Goal: Entertainment & Leisure: Consume media (video, audio)

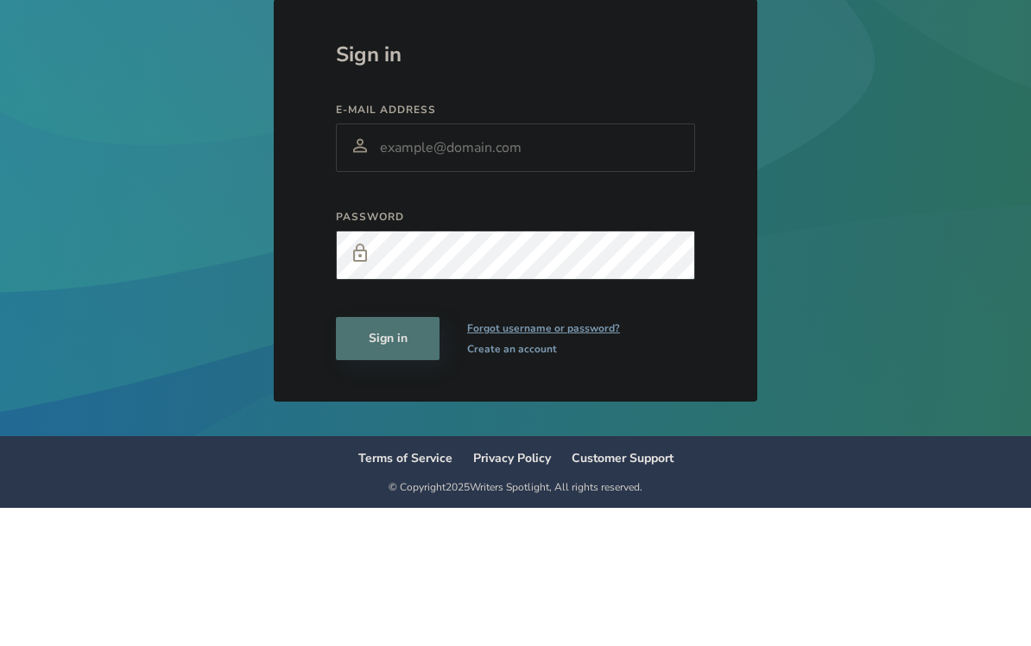
scroll to position [25, 0]
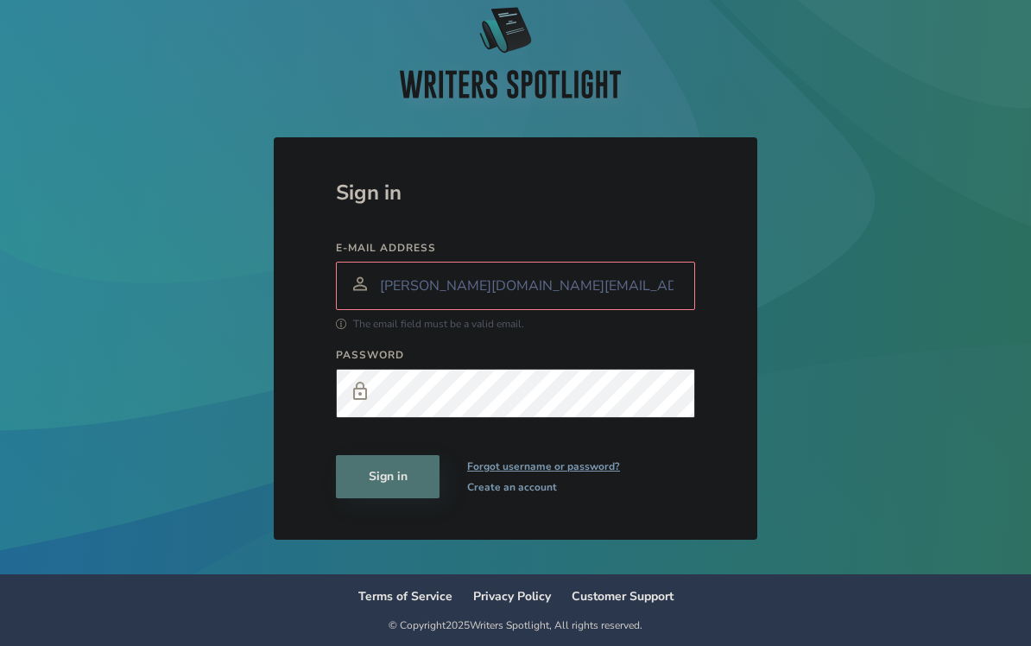
type input "gary.wang@biola.edu"
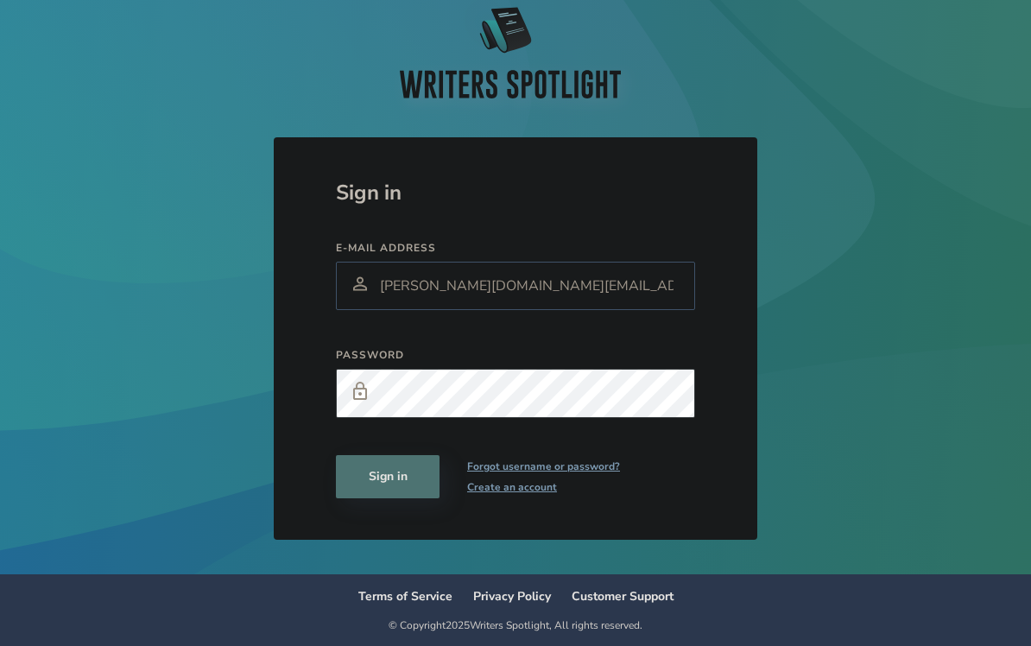
click at [388, 472] on button "Sign in" at bounding box center [388, 476] width 104 height 43
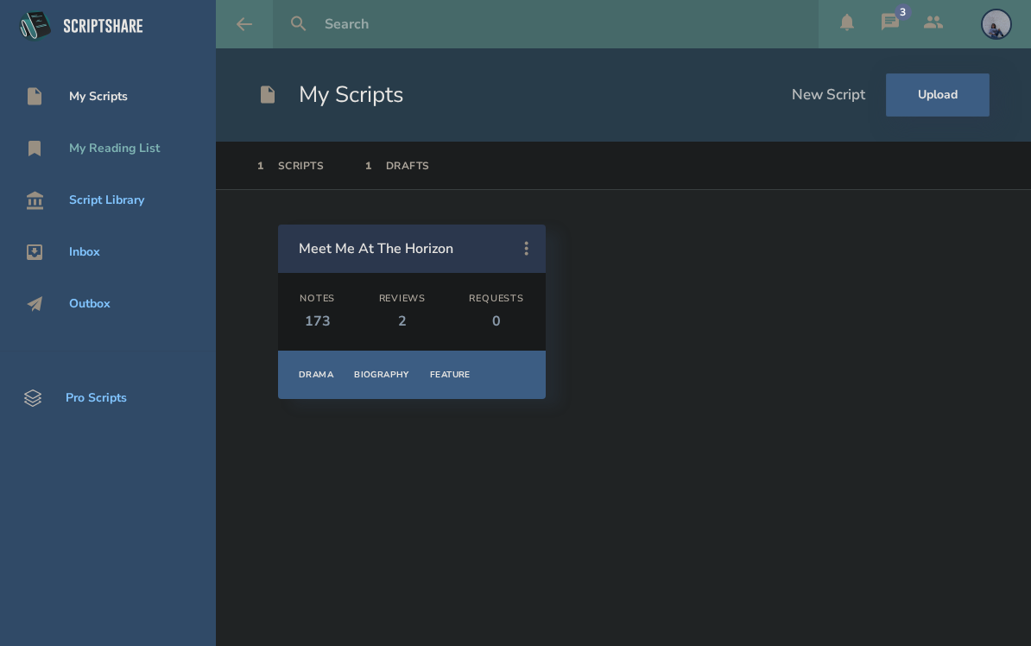
click at [123, 142] on div "My Reading List" at bounding box center [114, 149] width 91 height 14
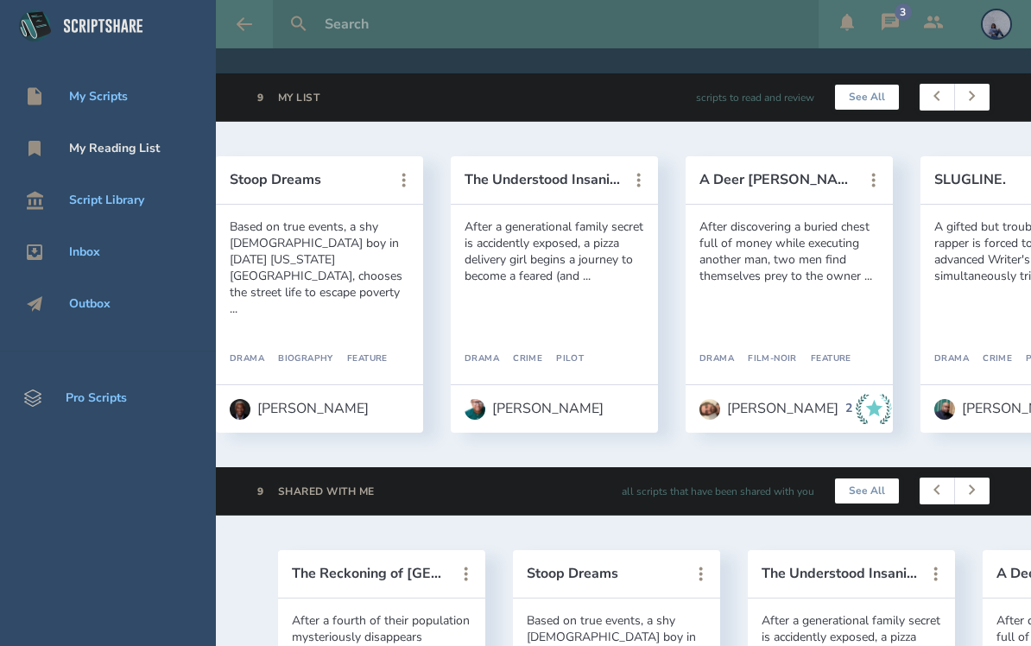
scroll to position [0, 275]
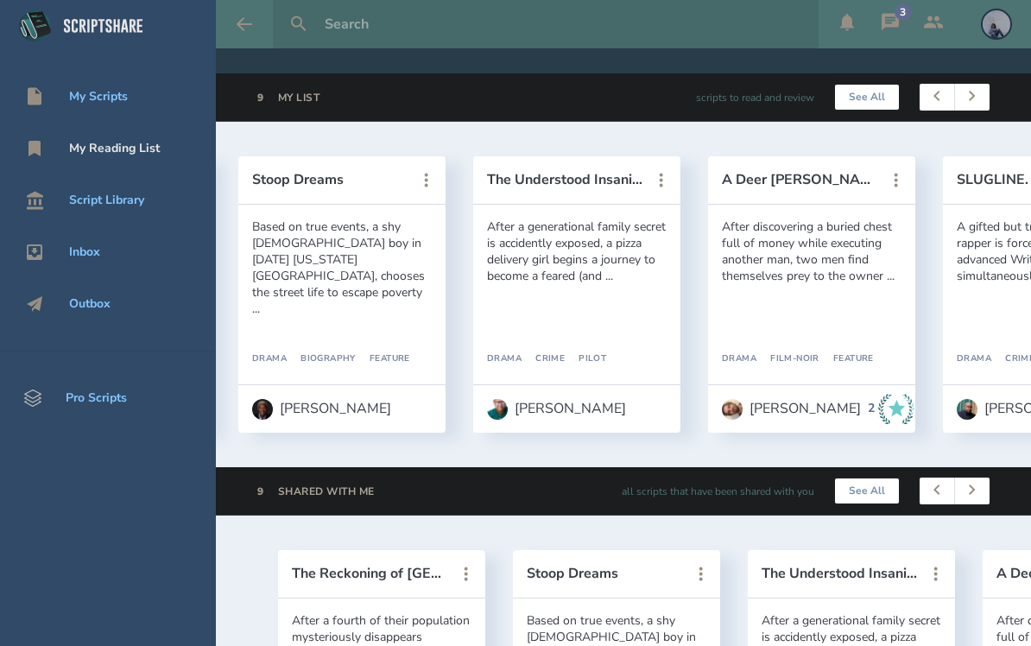
click at [888, 18] on icon at bounding box center [890, 22] width 21 height 21
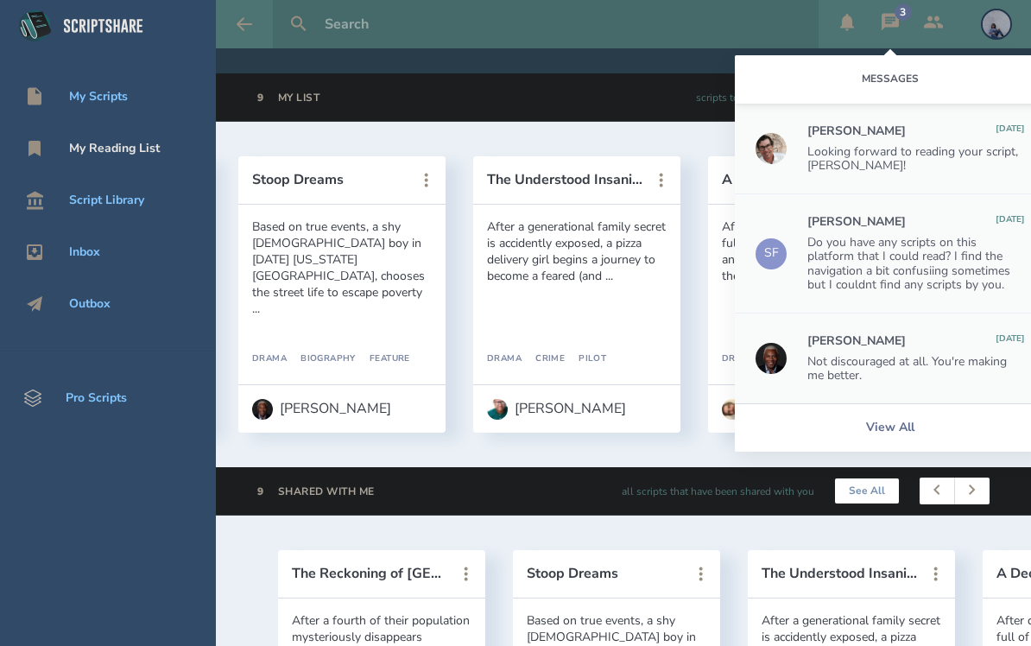
click at [888, 18] on html "My Scripts My Reading List Script Library Inbox Outbox Pro Scripts 3 Messages J…" at bounding box center [515, 323] width 1031 height 646
click at [888, 19] on icon at bounding box center [890, 21] width 17 height 17
click at [590, 41] on input "text" at bounding box center [565, 24] width 494 height 48
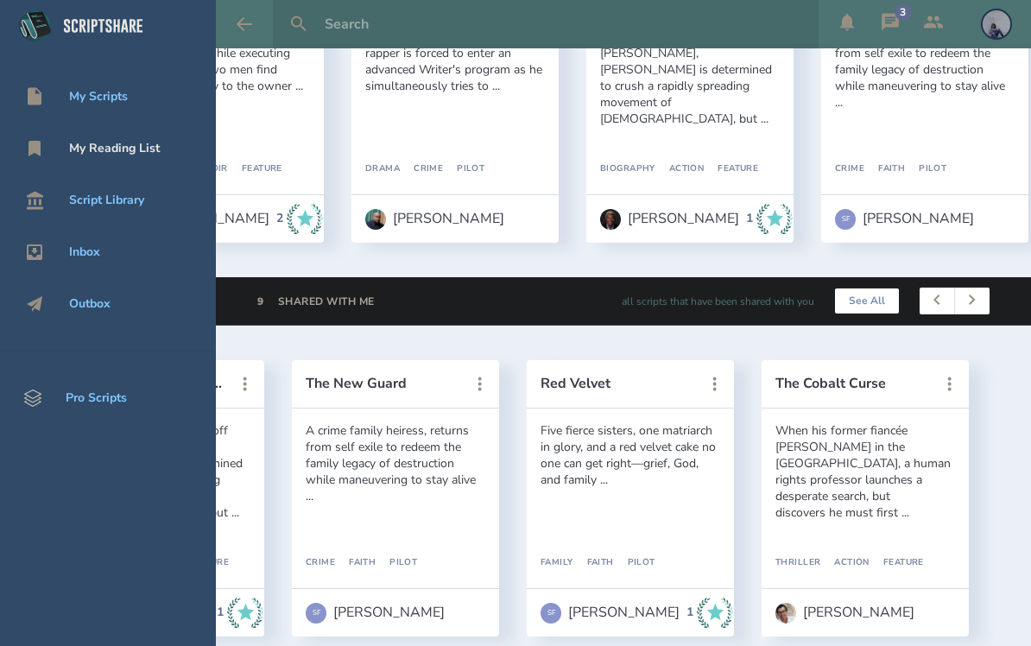
scroll to position [0, 1396]
click at [832, 471] on div "When his former fiancée [PERSON_NAME] in the [GEOGRAPHIC_DATA], a human rights …" at bounding box center [866, 471] width 180 height 98
click at [855, 376] on button "The Cobalt Curse" at bounding box center [853, 384] width 155 height 16
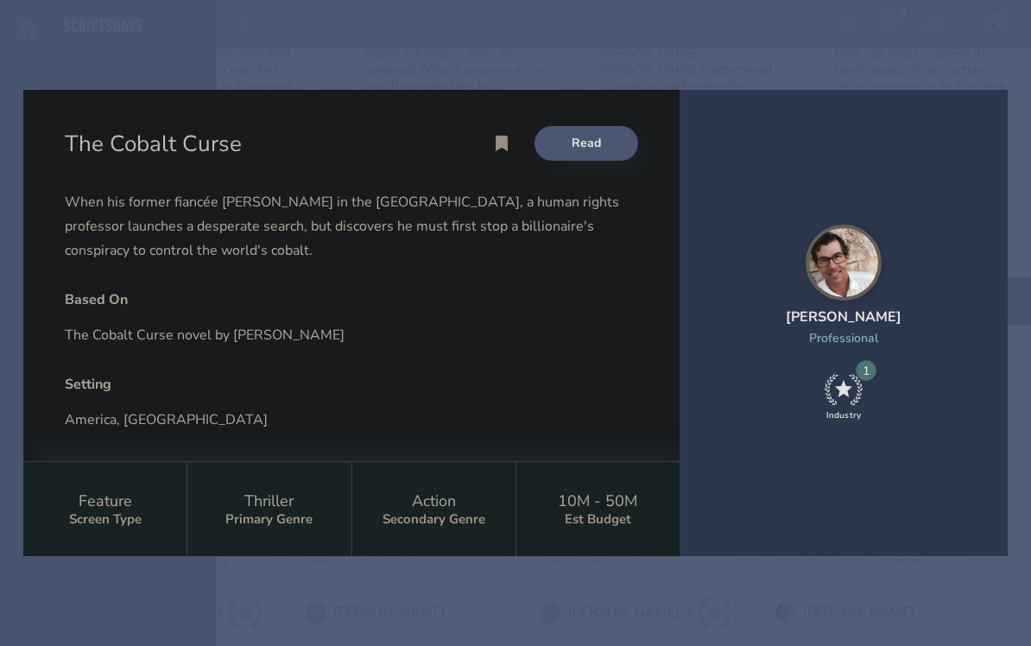
click at [578, 147] on link "Read" at bounding box center [587, 143] width 104 height 35
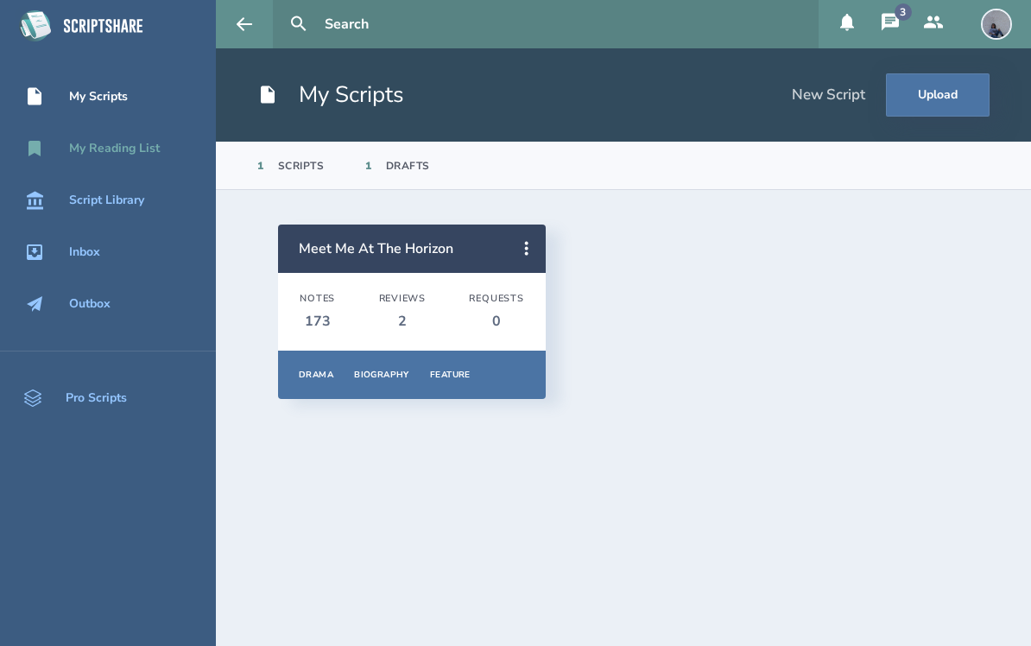
click at [134, 157] on div "My Reading List" at bounding box center [108, 148] width 216 height 21
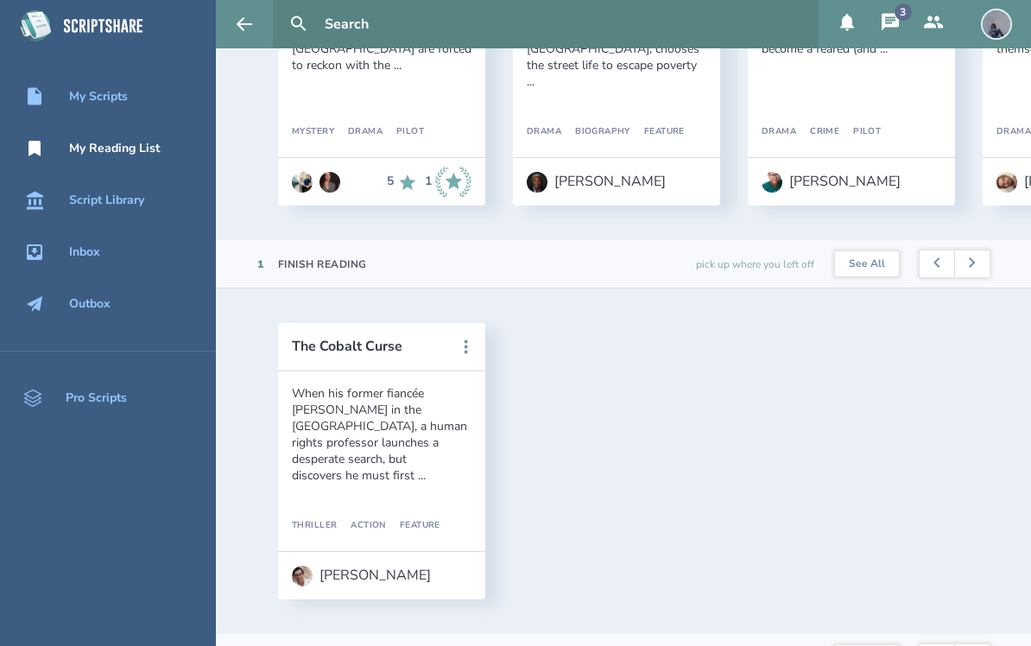
scroll to position [308, 0]
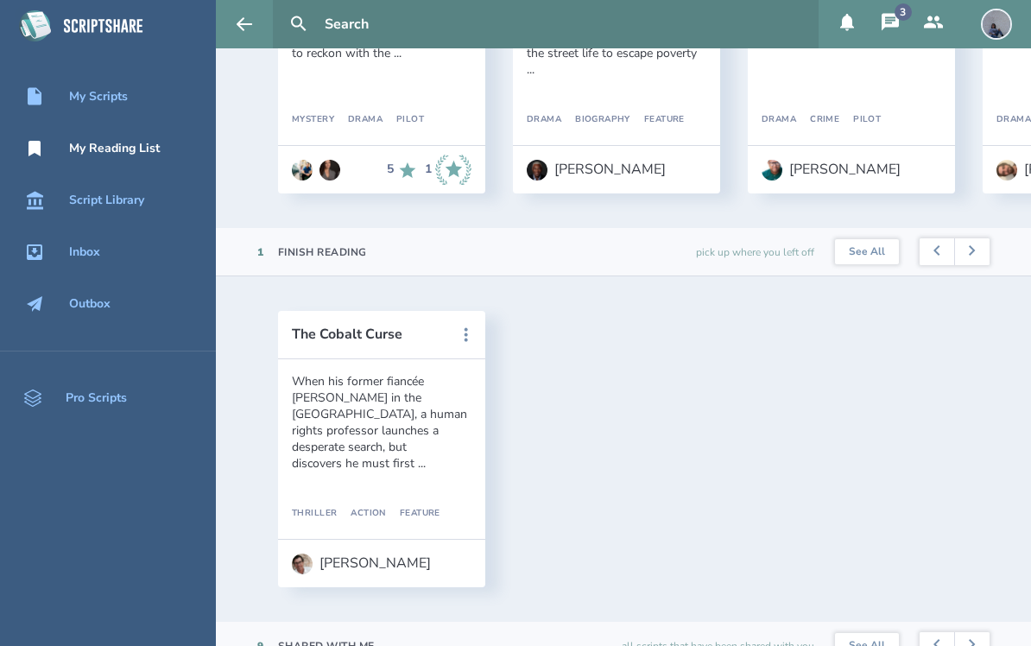
click at [358, 447] on div "When his former fiancée [PERSON_NAME] in the [GEOGRAPHIC_DATA], a human rights …" at bounding box center [382, 422] width 180 height 98
click at [403, 414] on div "When his former fiancée [PERSON_NAME] in the [GEOGRAPHIC_DATA], a human rights …" at bounding box center [382, 422] width 180 height 98
click at [386, 339] on button "The Cobalt Curse" at bounding box center [369, 335] width 155 height 16
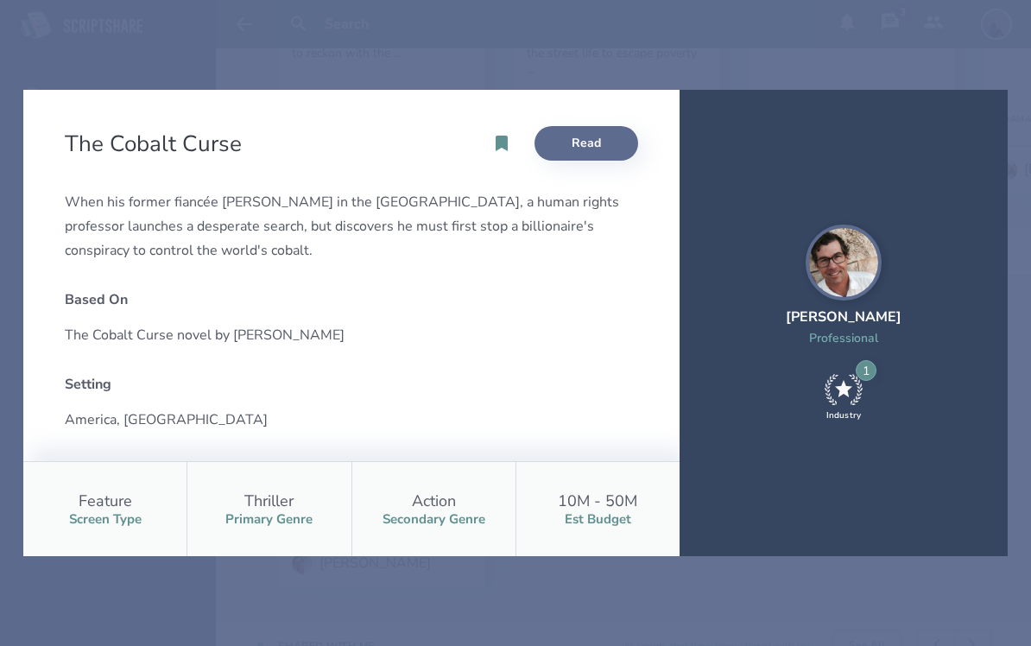
click at [578, 152] on link "Read" at bounding box center [587, 143] width 104 height 35
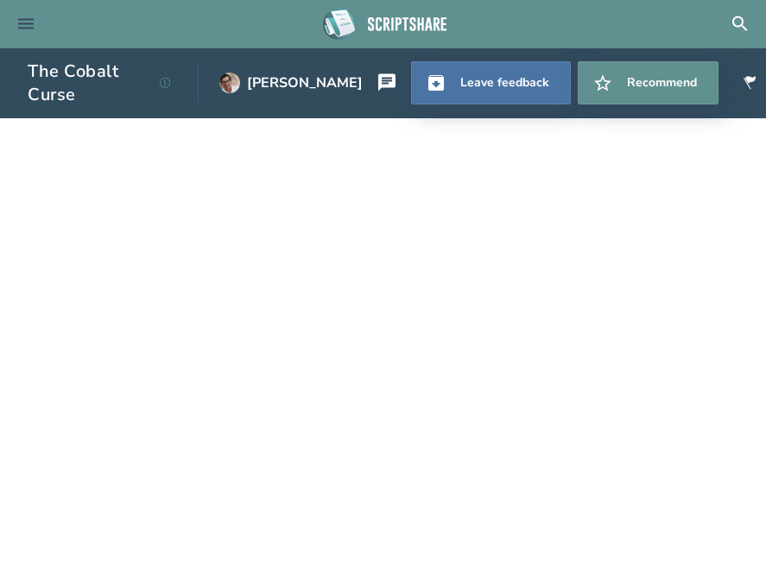
click at [30, 18] on icon at bounding box center [26, 24] width 21 height 21
click at [101, 114] on div "The Cobalt Curse [PERSON_NAME]" at bounding box center [220, 83] width 384 height 70
click at [83, 109] on div "The Cobalt Curse [PERSON_NAME]" at bounding box center [220, 83] width 384 height 70
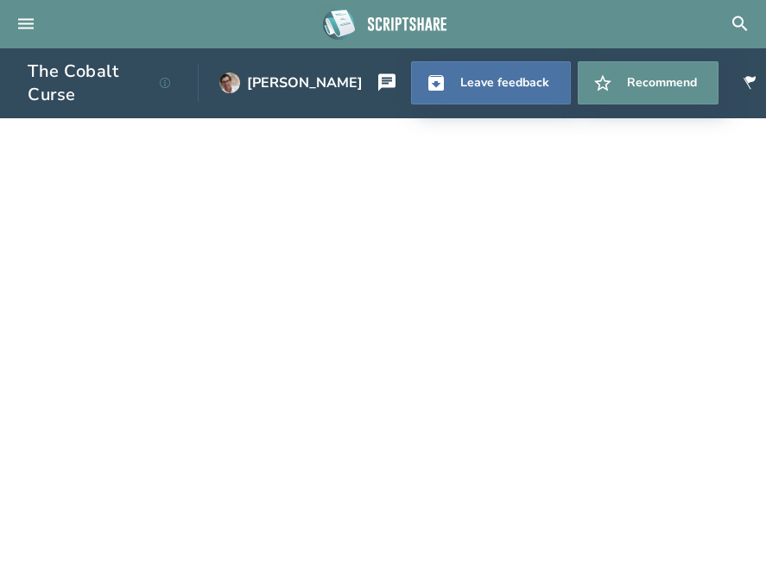
click at [83, 109] on div "The Cobalt Curse [PERSON_NAME]" at bounding box center [220, 83] width 384 height 70
click at [26, 112] on header "The Cobalt Curse [PERSON_NAME] Leave feedback Recommend" at bounding box center [383, 83] width 766 height 70
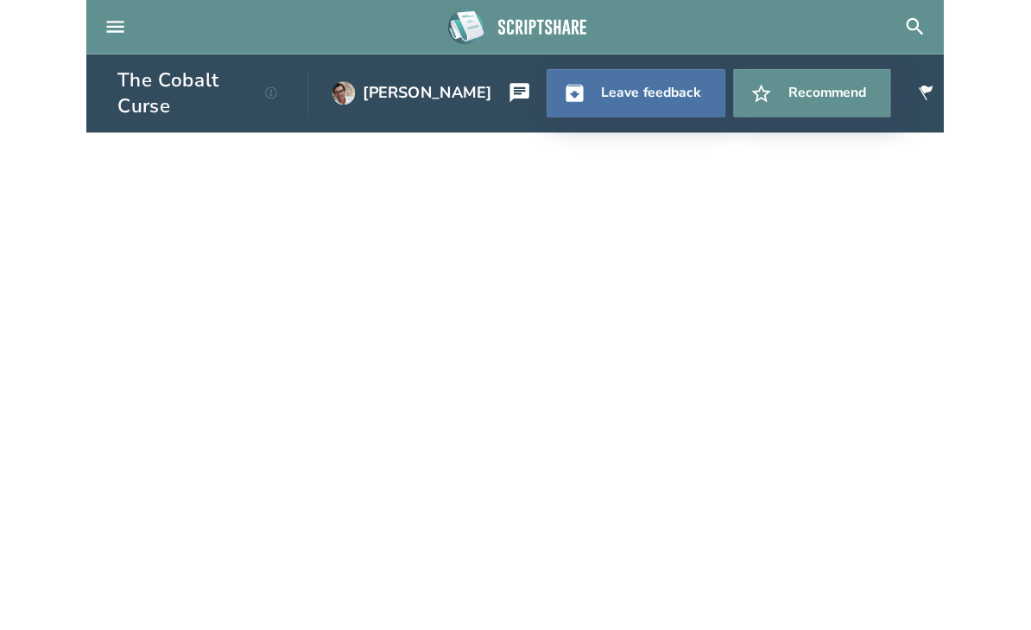
scroll to position [0, 0]
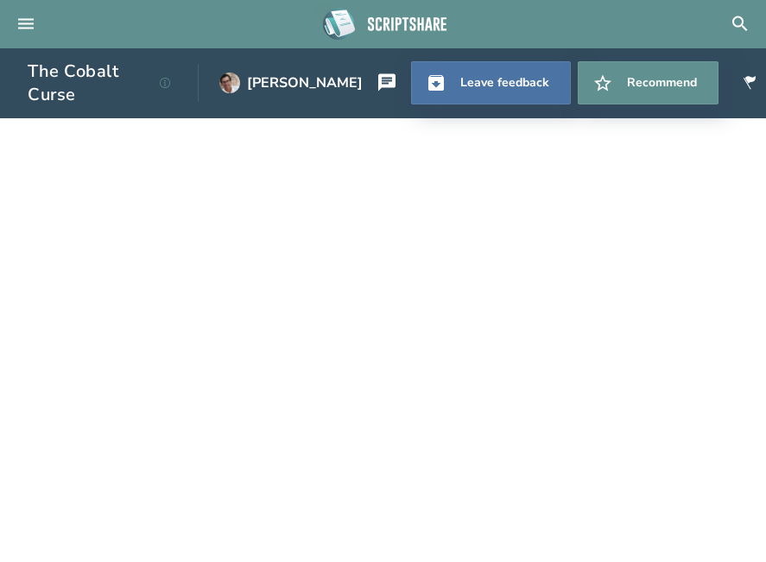
click at [139, 79] on h1 "The Cobalt Curse" at bounding box center [83, 83] width 111 height 47
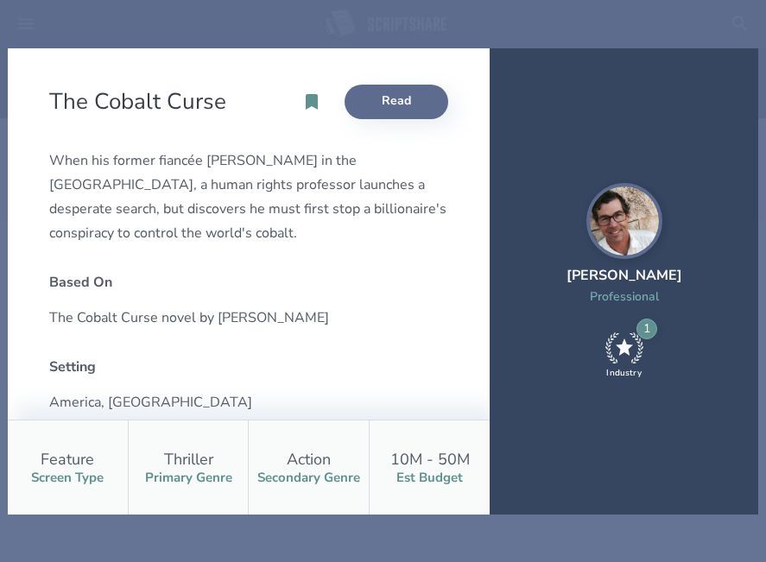
click at [401, 110] on link "Read" at bounding box center [397, 102] width 104 height 35
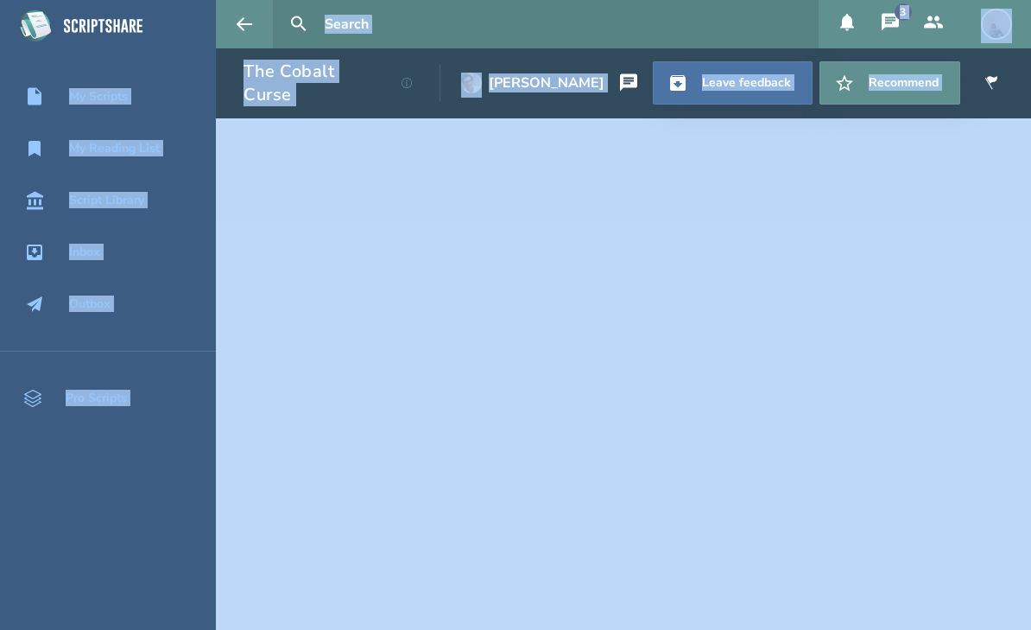
click at [0, 0] on html "My Scripts My Reading List Script Library Inbox Outbox Pro Scripts 3 The Cobalt…" at bounding box center [515, 315] width 1031 height 630
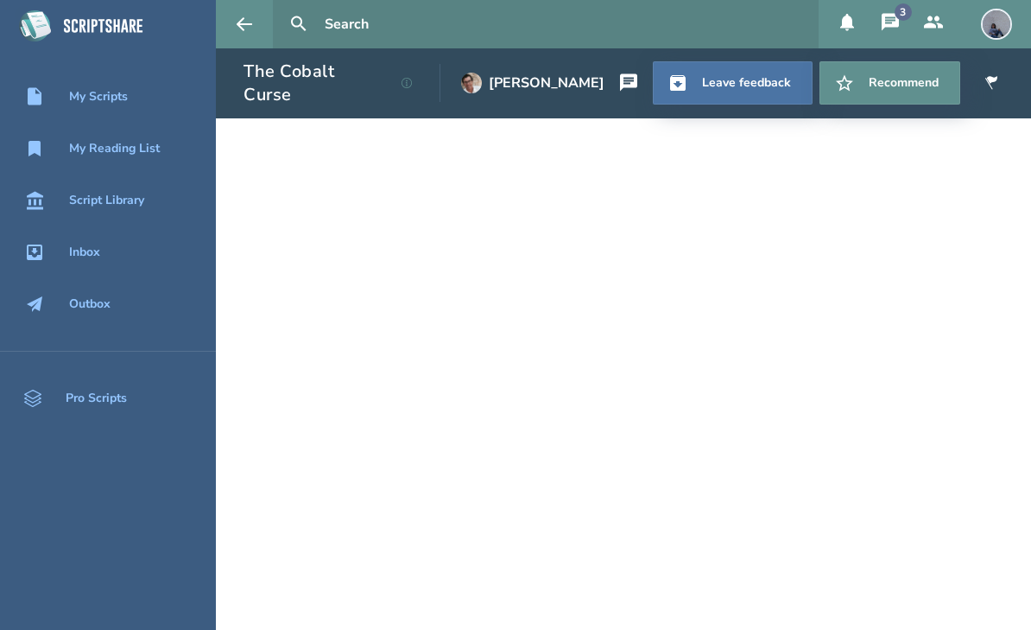
click at [0, 0] on html "My Scripts My Reading List Script Library Inbox Outbox Pro Scripts 3 The Cobalt…" at bounding box center [515, 315] width 1031 height 630
click at [240, 23] on icon at bounding box center [245, 23] width 16 height 13
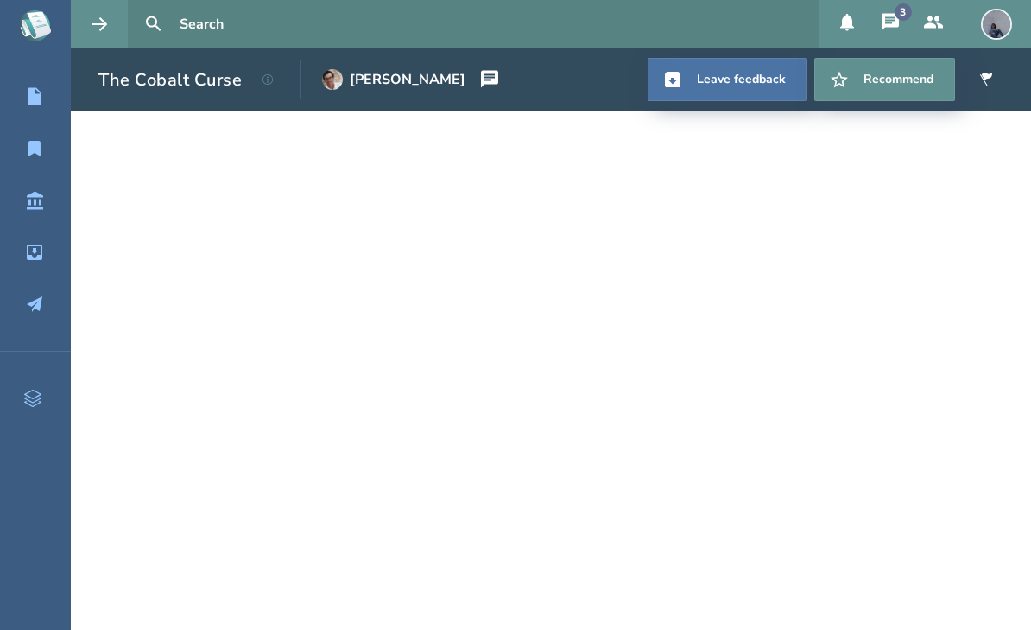
scroll to position [4, 0]
